Goal: Task Accomplishment & Management: Complete application form

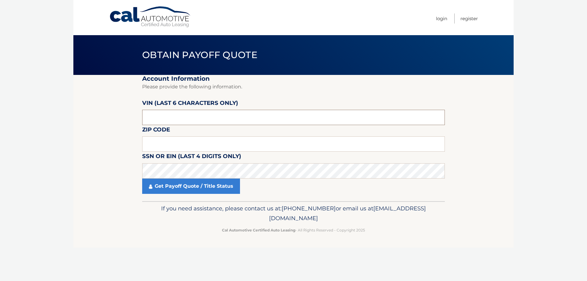
click at [145, 117] on input "text" at bounding box center [293, 117] width 303 height 15
type input "007710"
click at [161, 145] on input "text" at bounding box center [293, 143] width 303 height 15
type input "07424"
click at [190, 190] on link "Get Payoff Quote / Title Status" at bounding box center [191, 186] width 98 height 15
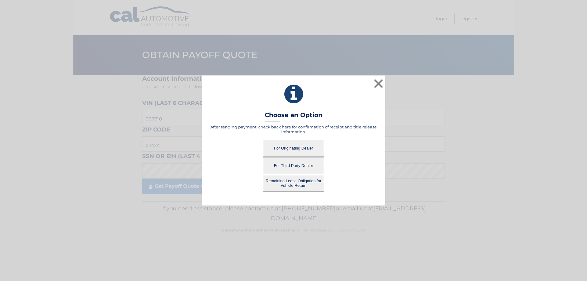
click at [297, 147] on button "For Originating Dealer" at bounding box center [293, 148] width 61 height 17
click at [298, 149] on button "For Originating Dealer" at bounding box center [293, 148] width 61 height 17
